Goal: Task Accomplishment & Management: Use online tool/utility

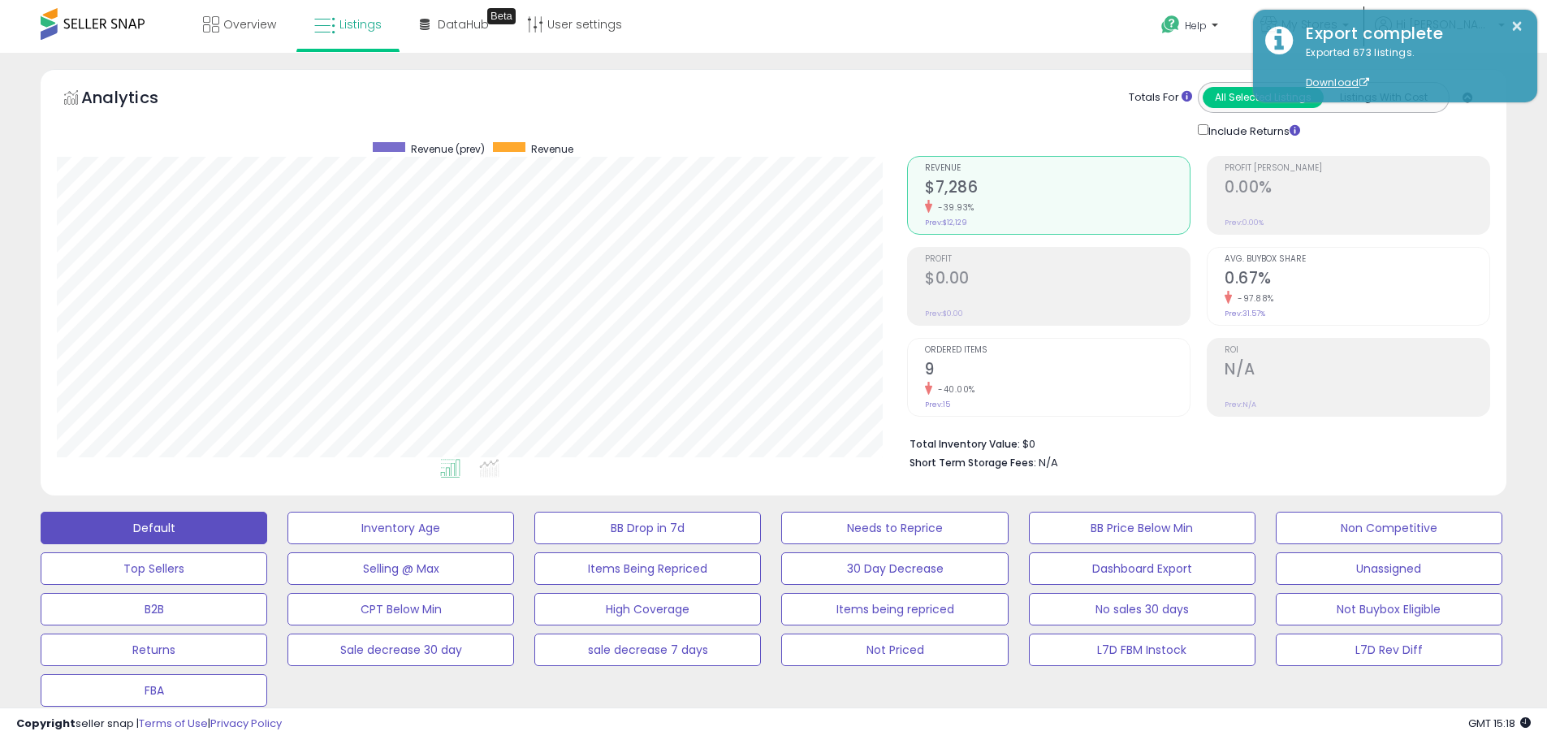
select select "**"
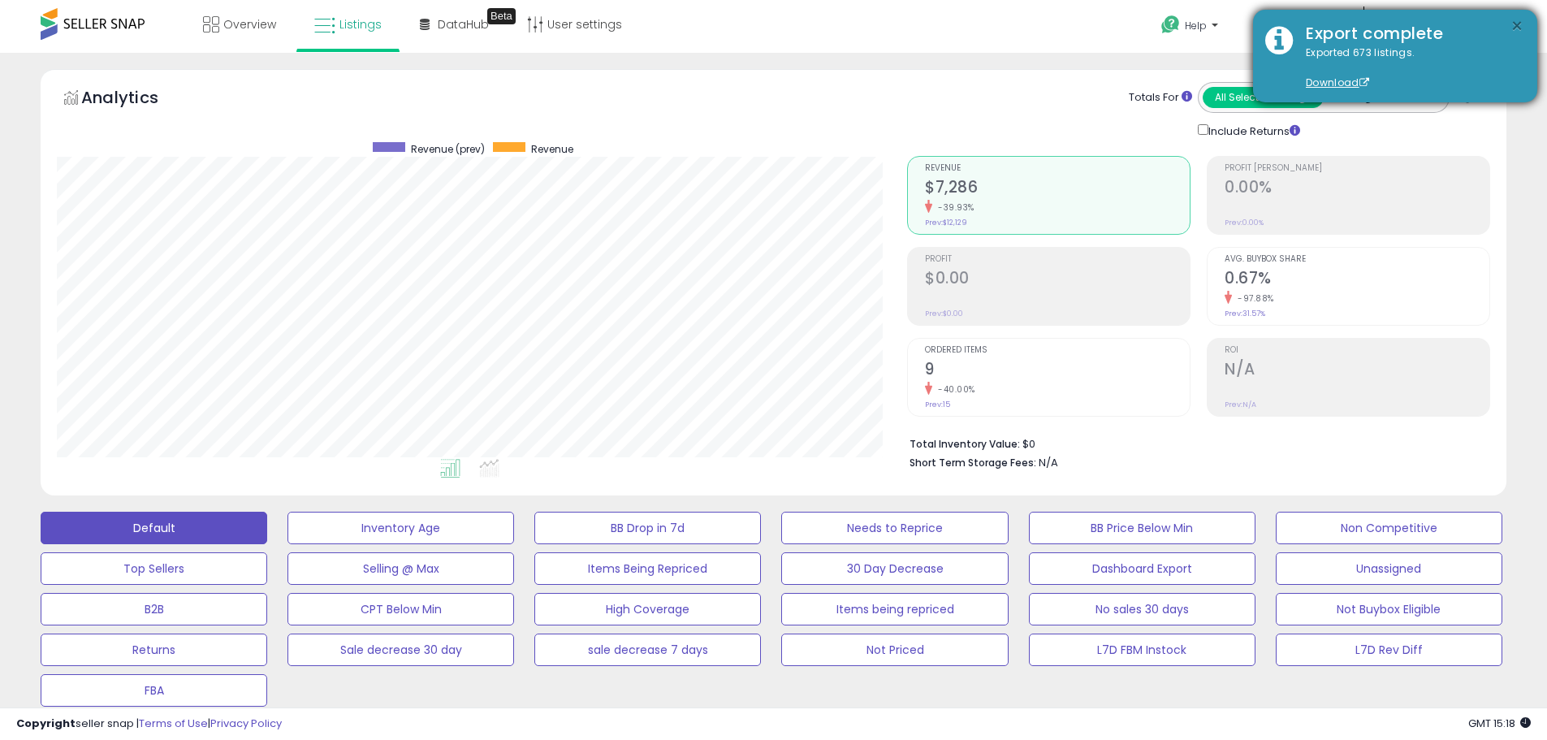
drag, startPoint x: 0, startPoint y: 0, endPoint x: 1376, endPoint y: 62, distance: 1377.9
click at [1521, 31] on button "×" at bounding box center [1516, 26] width 13 height 20
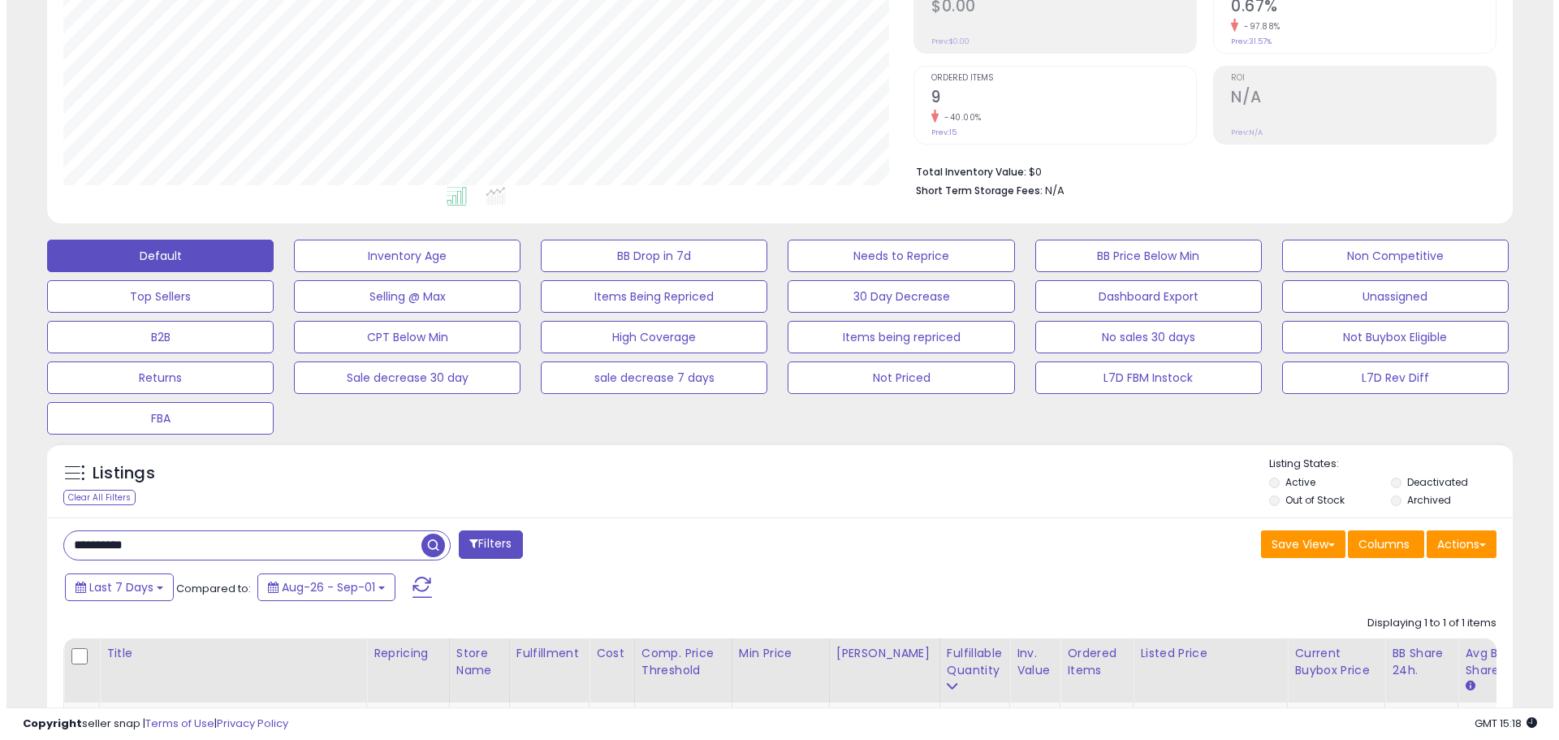
scroll to position [269, 0]
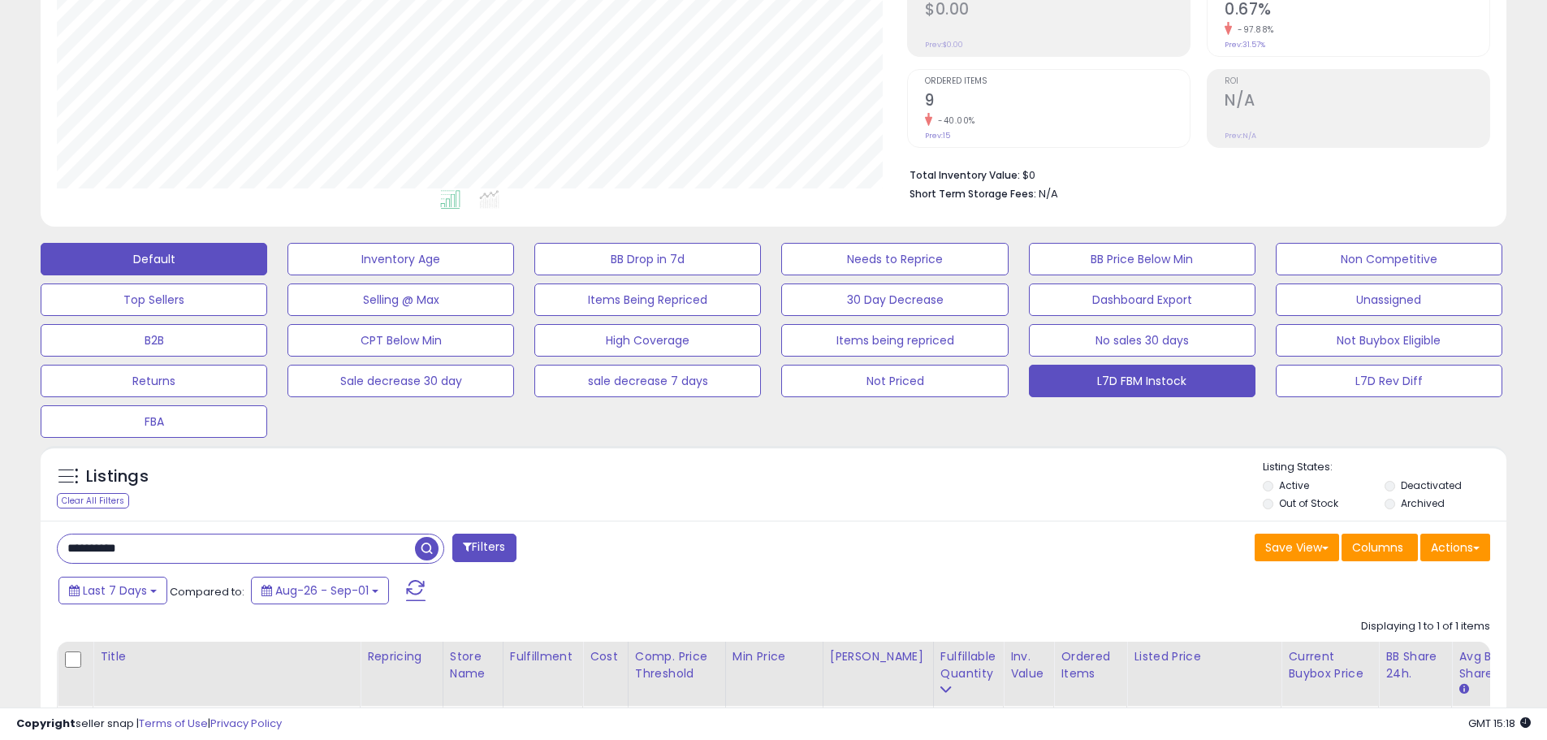
click at [1188, 373] on button "L7D FBM Instock" at bounding box center [1142, 381] width 227 height 32
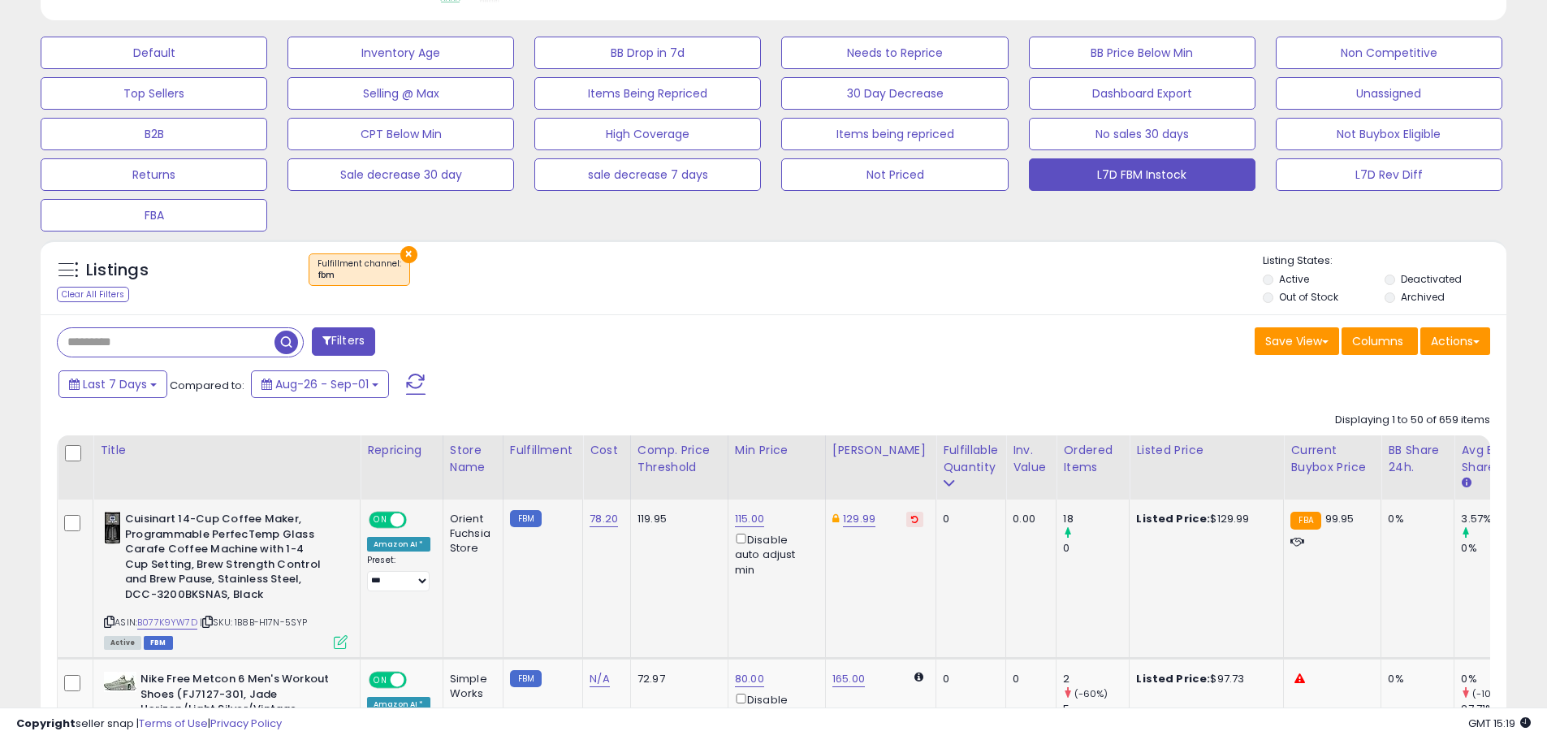
scroll to position [756, 0]
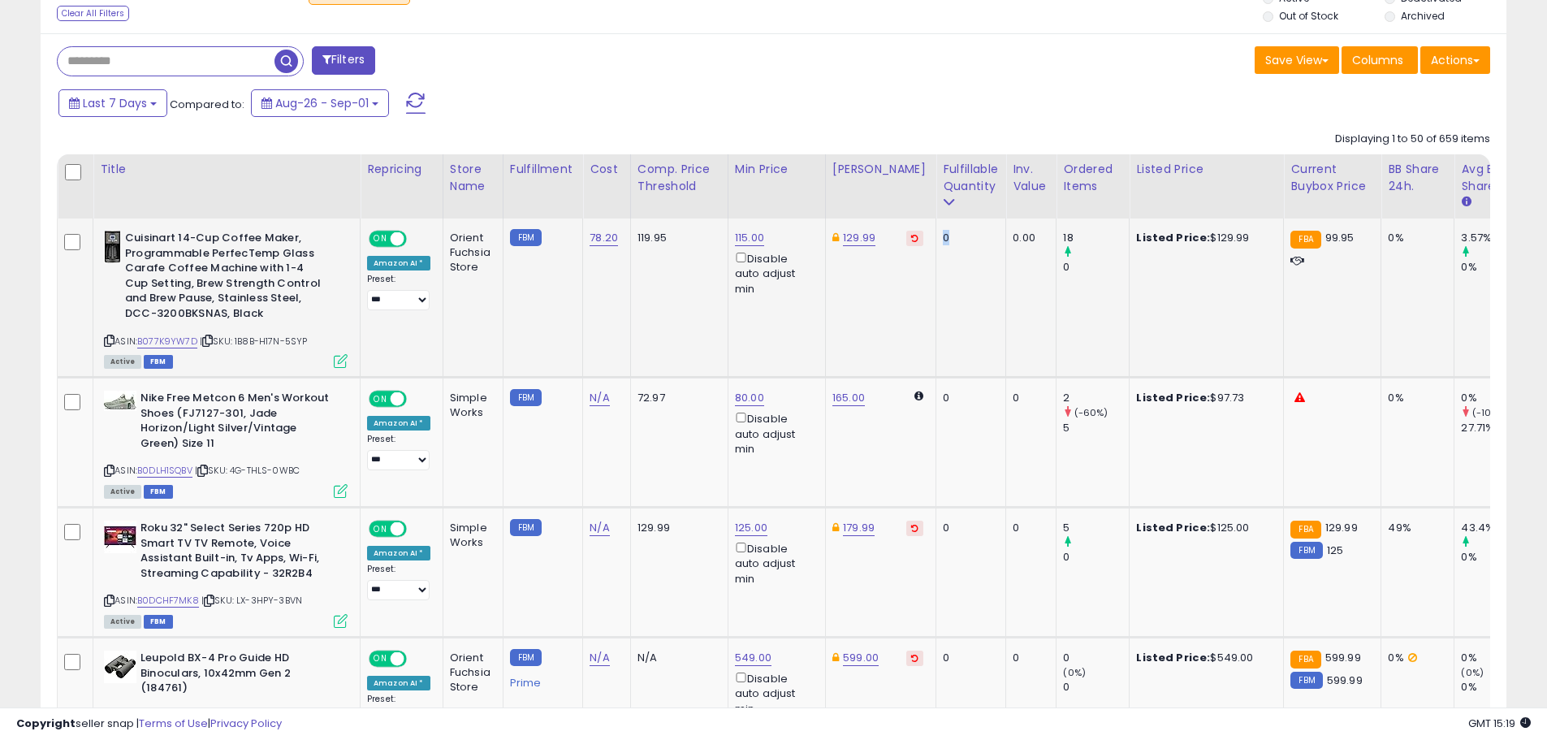
drag, startPoint x: 866, startPoint y: 248, endPoint x: 930, endPoint y: 238, distance: 65.0
click at [936, 238] on td "0" at bounding box center [971, 297] width 70 height 159
click at [936, 262] on td "0" at bounding box center [971, 297] width 70 height 159
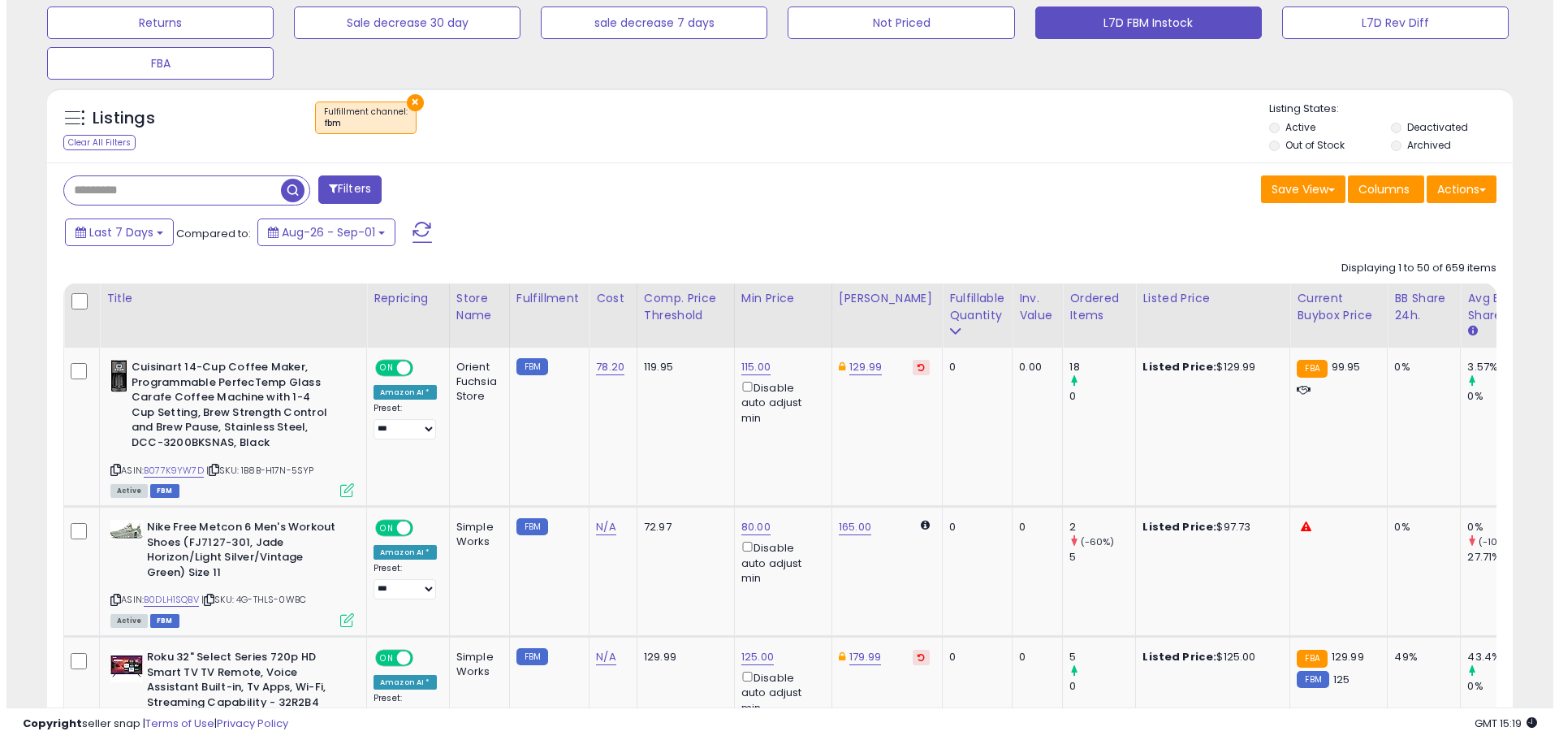
scroll to position [568, 0]
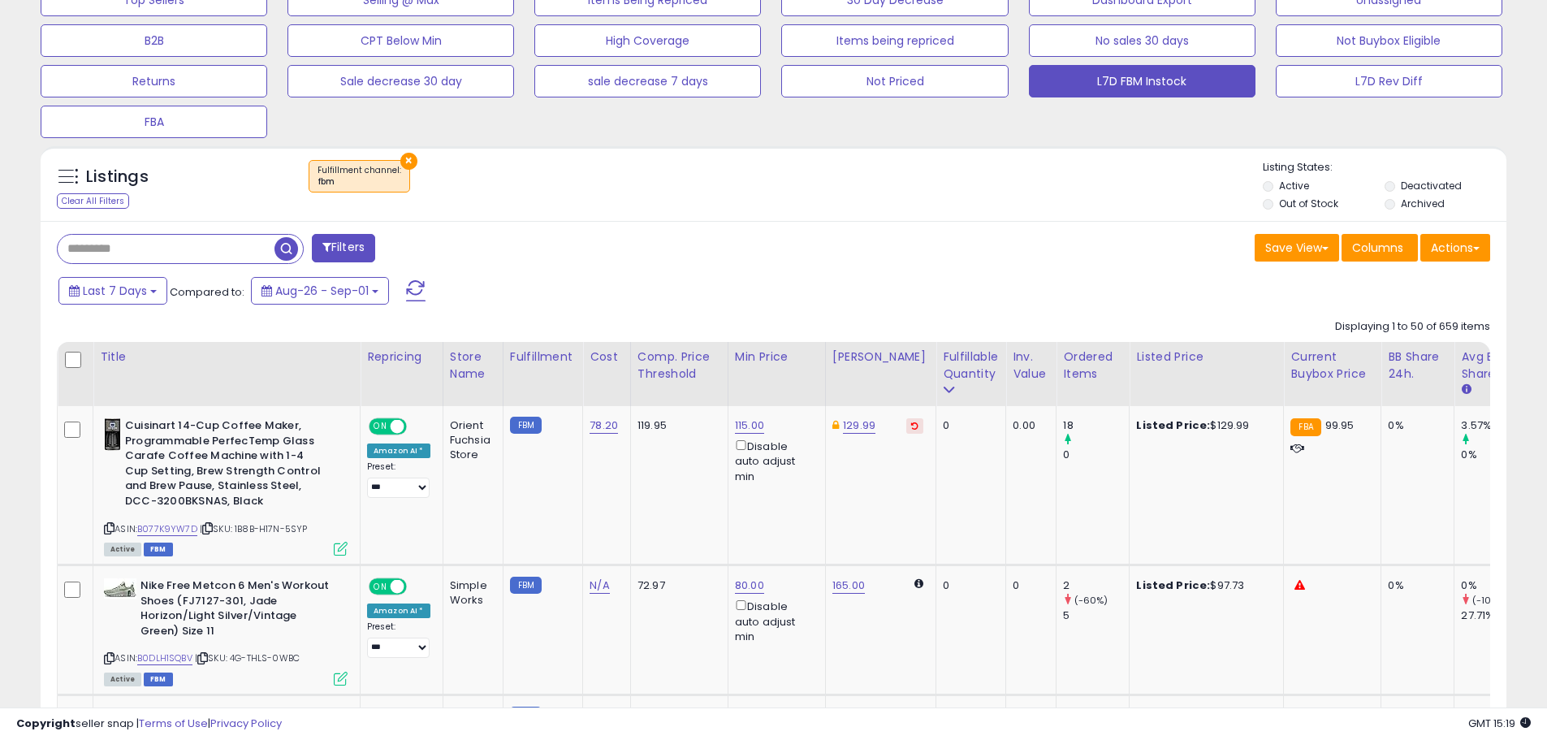
click at [312, 238] on button "Filters" at bounding box center [343, 248] width 63 height 28
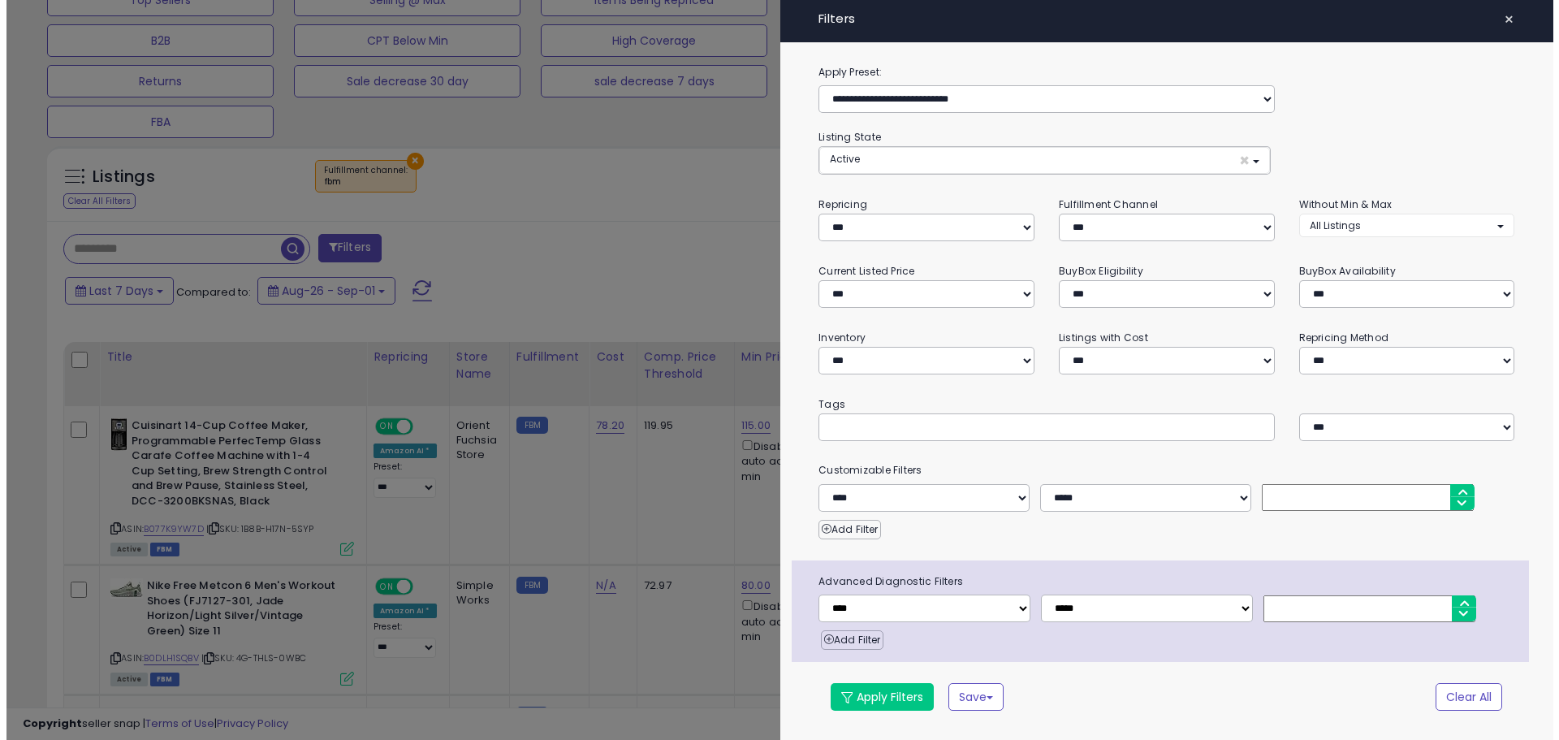
scroll to position [333, 858]
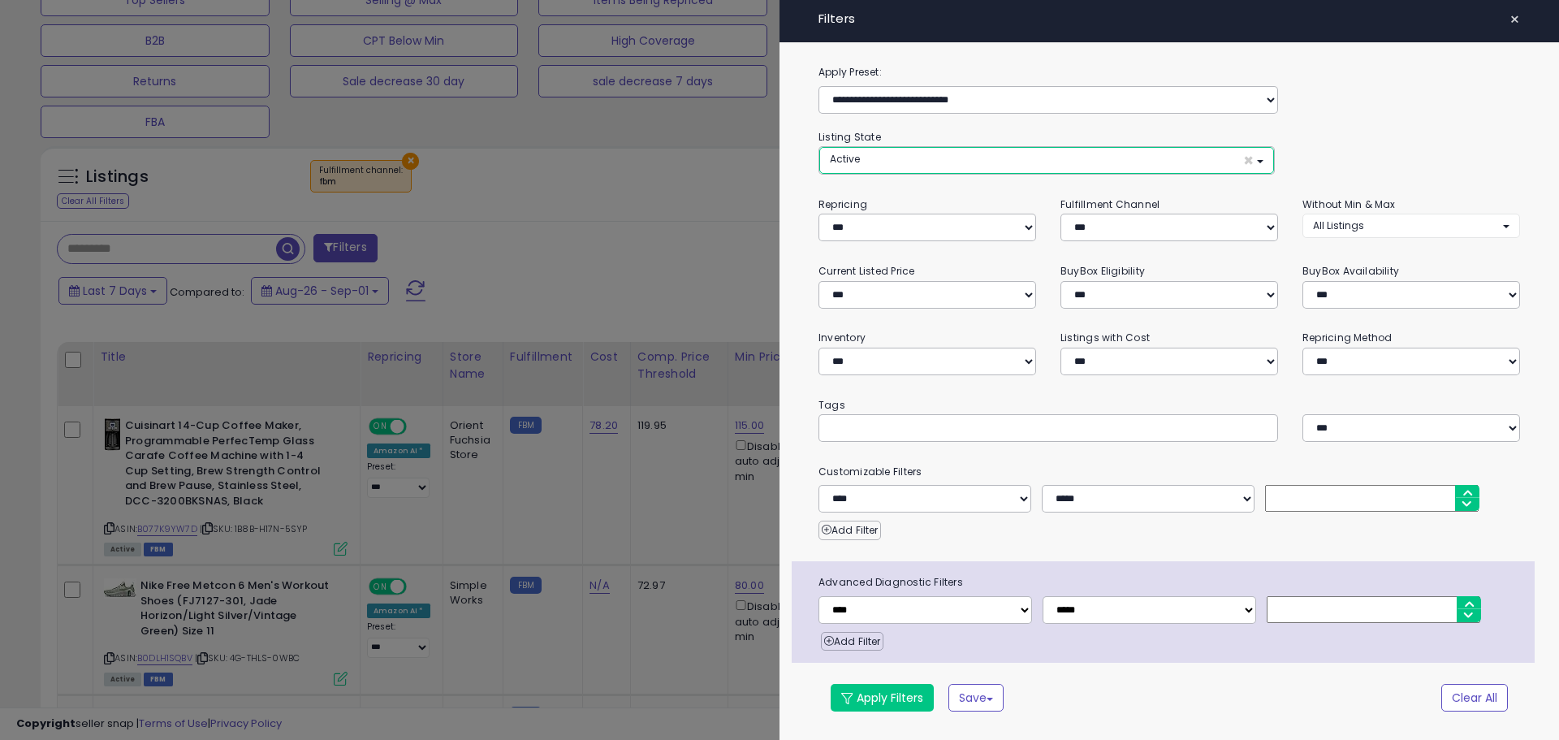
click at [984, 155] on button "Active ×" at bounding box center [1046, 160] width 455 height 27
drag, startPoint x: 659, startPoint y: 199, endPoint x: 1515, endPoint y: 19, distance: 874.7
click at [659, 199] on div at bounding box center [779, 370] width 1559 height 740
click at [1502, 24] on h4 "Filters" at bounding box center [1170, 19] width 702 height 14
click at [1506, 23] on button "×" at bounding box center [1515, 19] width 24 height 23
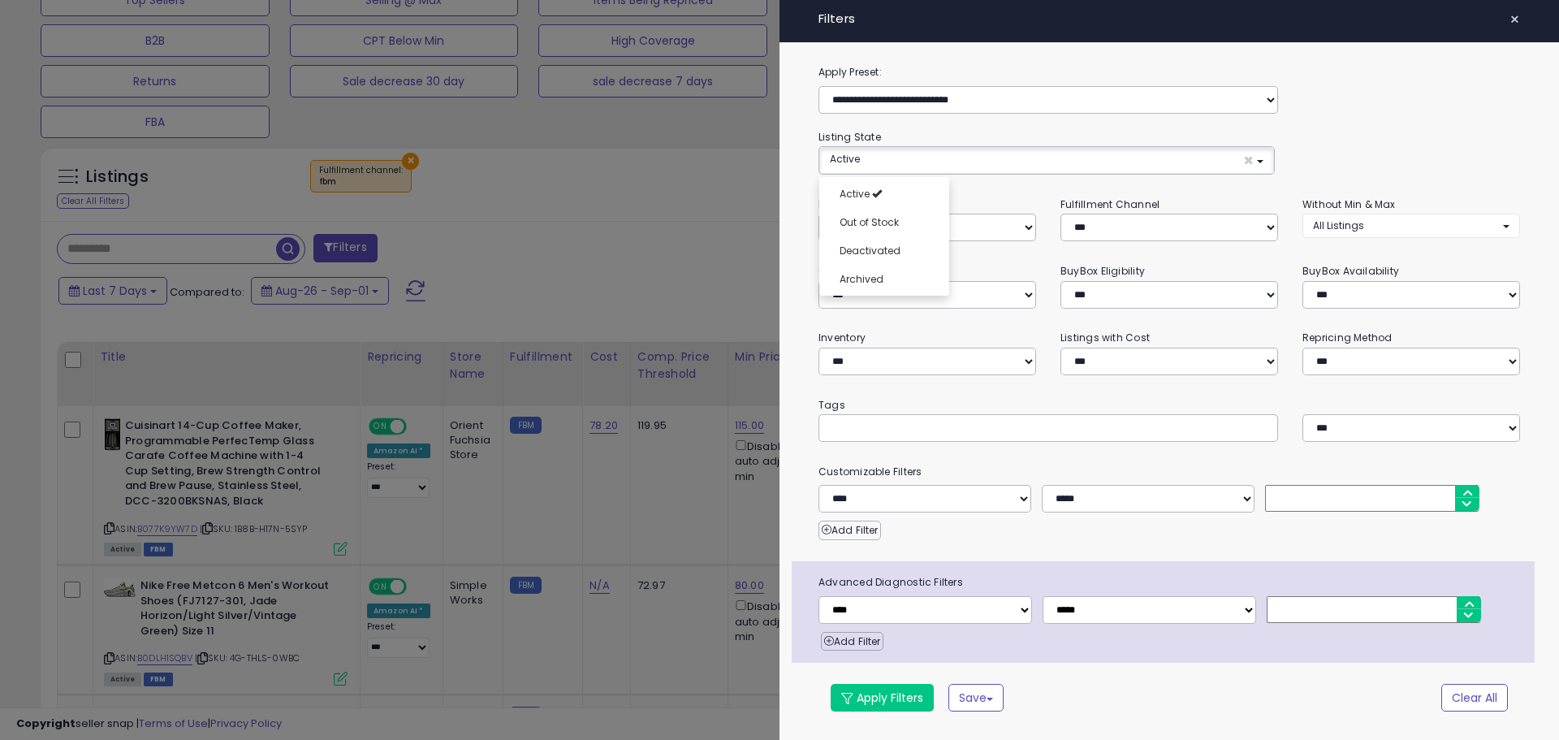
click at [1510, 23] on span "×" at bounding box center [1515, 19] width 11 height 23
click at [1515, 19] on span "×" at bounding box center [1515, 19] width 11 height 23
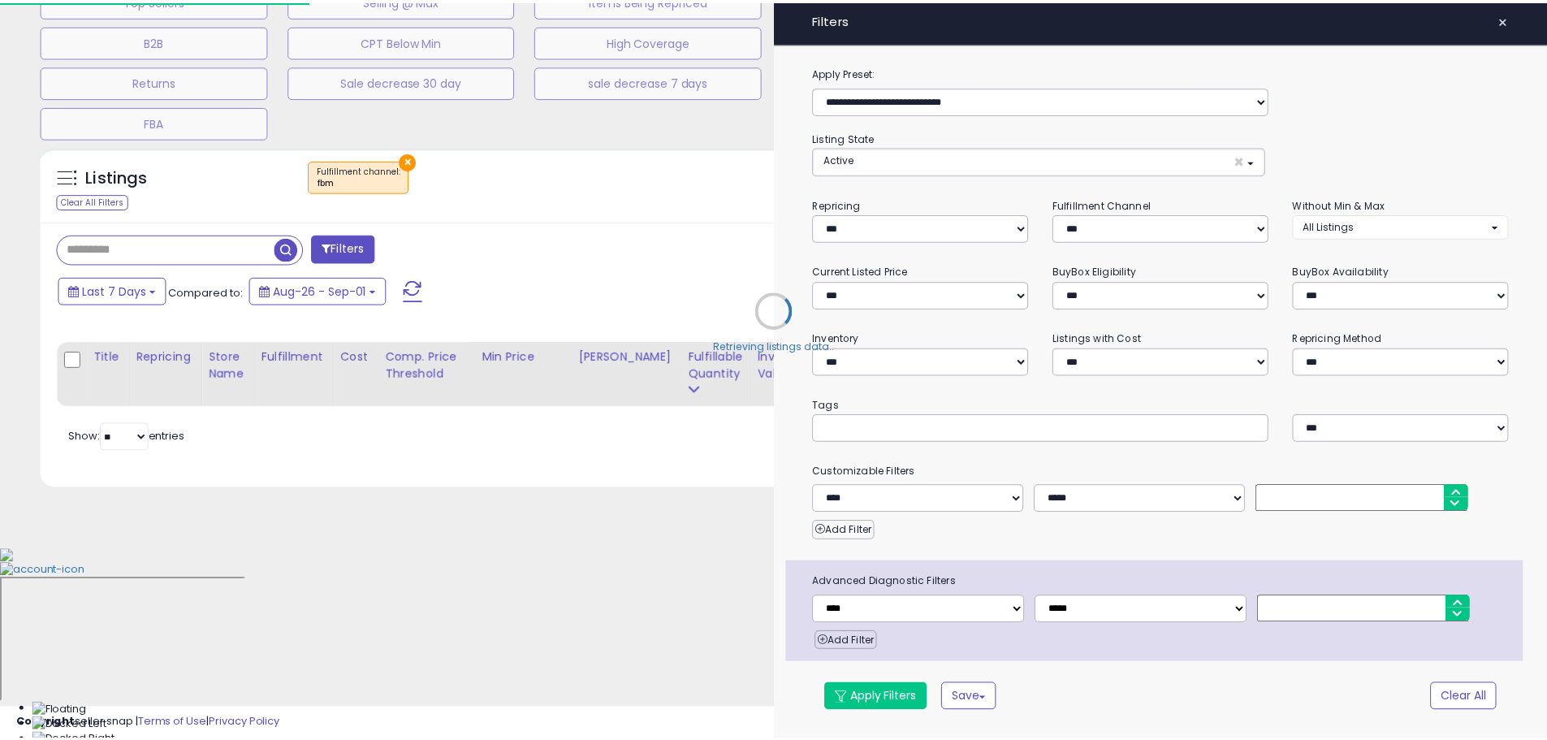
scroll to position [389, 0]
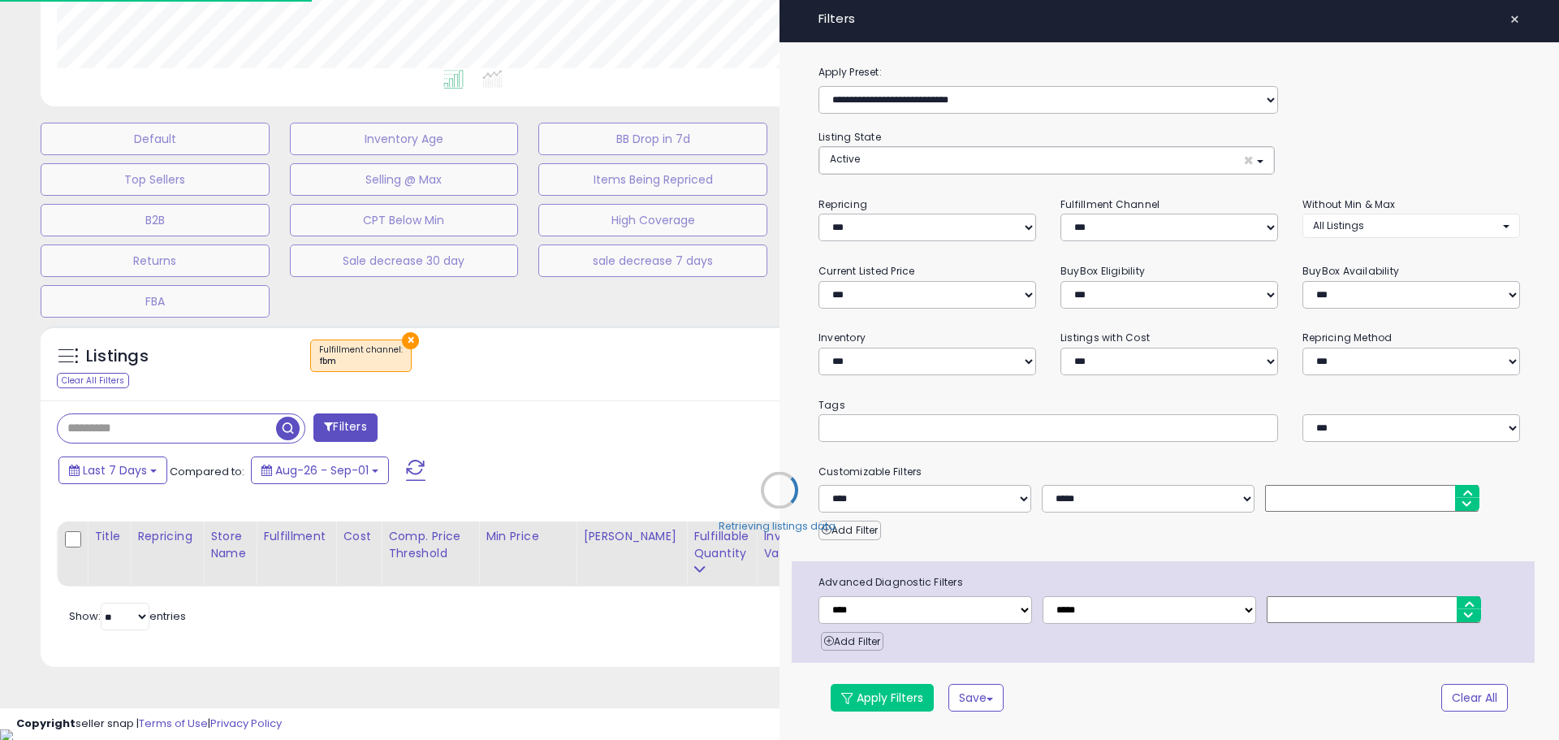
click at [125, 478] on div "Retrieving listings data.." at bounding box center [779, 502] width 1502 height 369
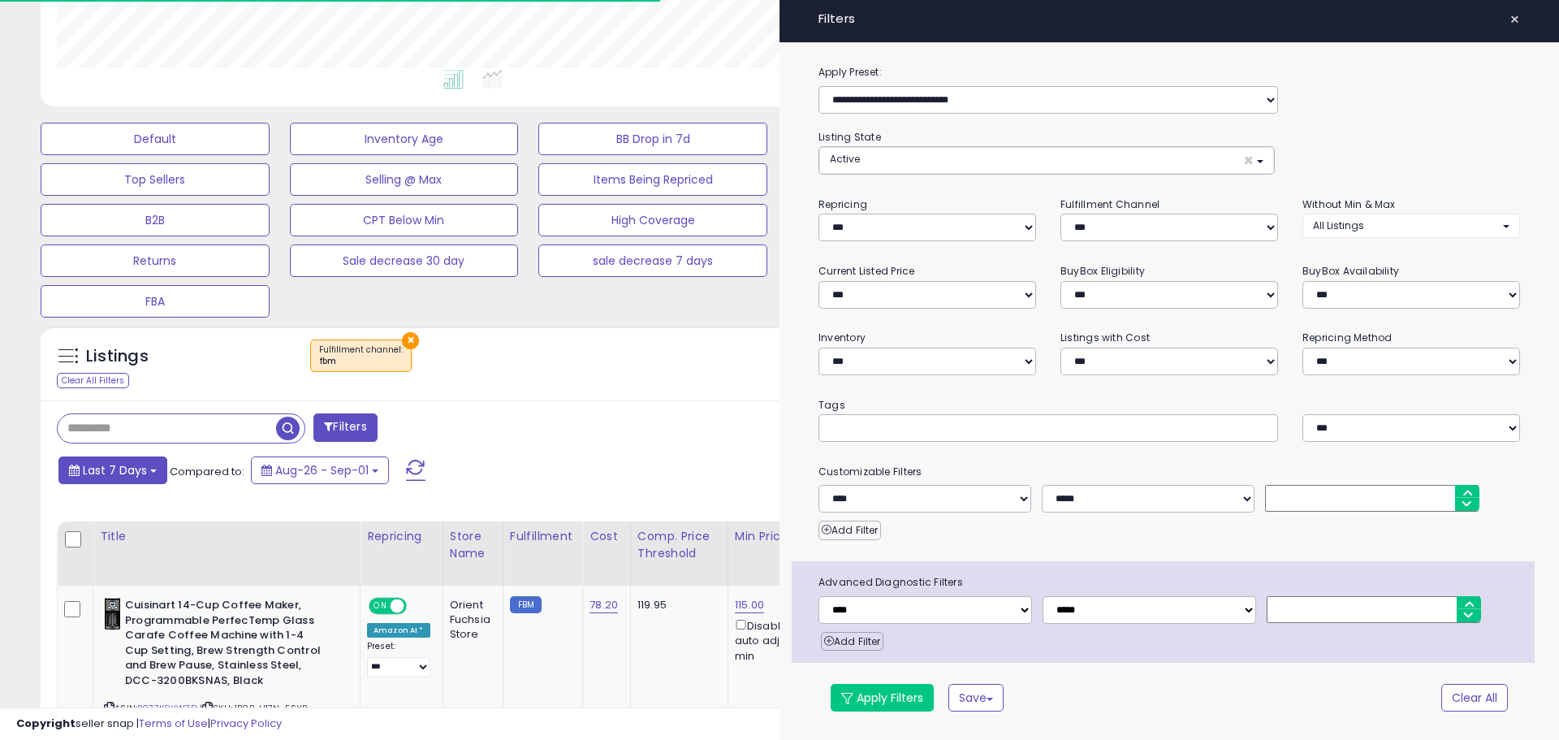
click at [142, 463] on span "Last 7 Days" at bounding box center [115, 470] width 64 height 16
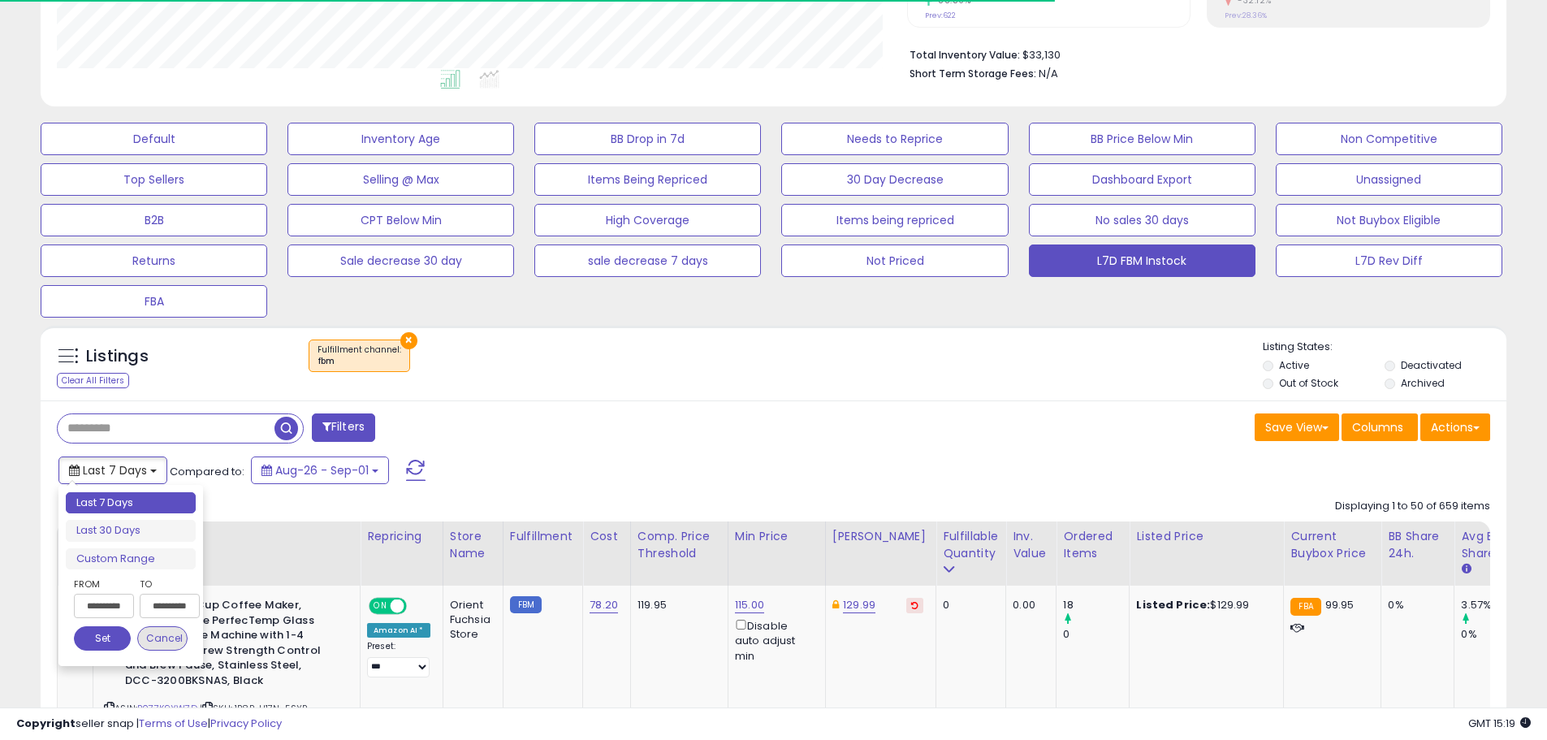
scroll to position [333, 850]
click at [92, 612] on input "**********" at bounding box center [104, 606] width 60 height 24
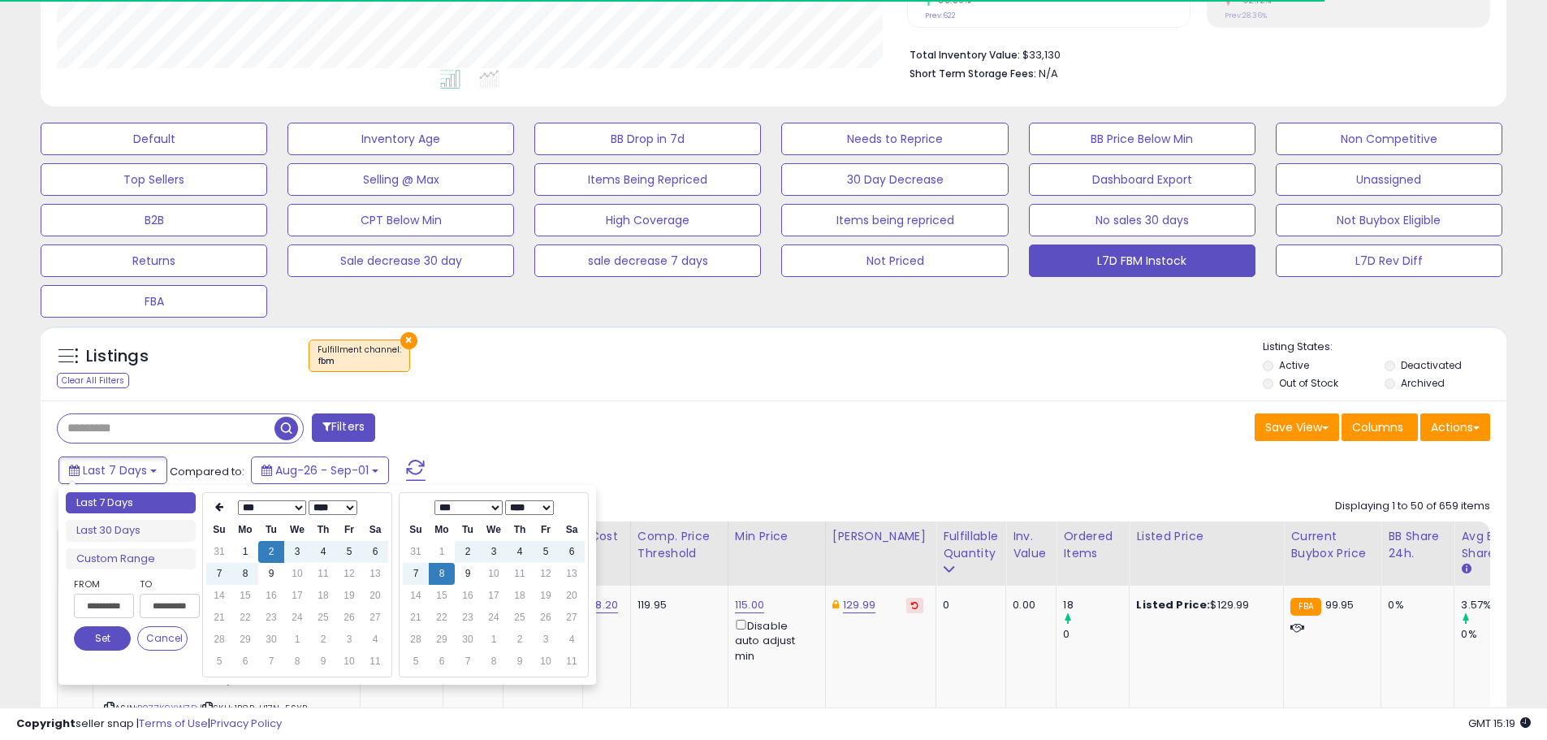
type input "**********"
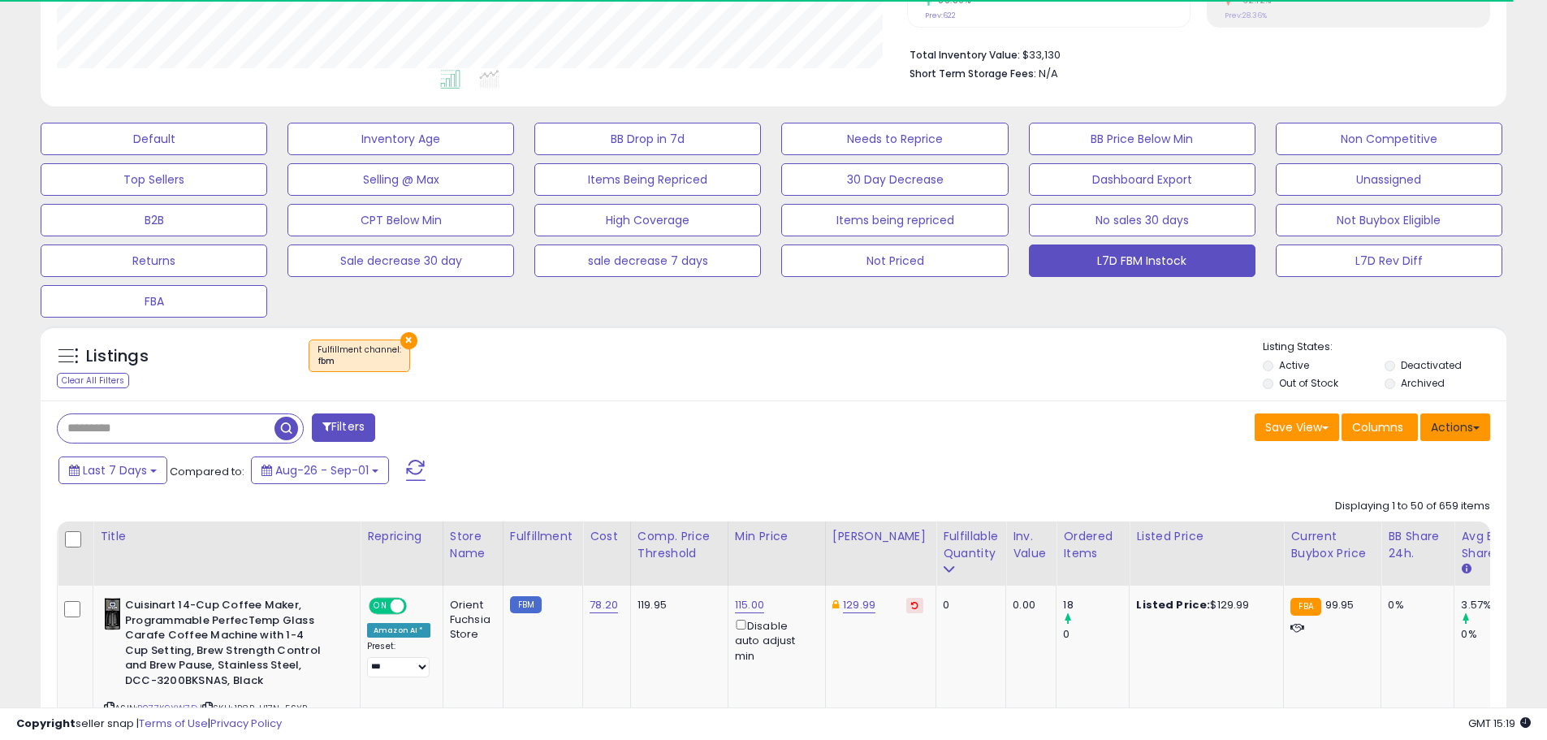
click at [1466, 435] on button "Actions" at bounding box center [1455, 427] width 70 height 28
click at [1389, 533] on link "Export All Columns" at bounding box center [1389, 530] width 178 height 25
